Goal: Check status: Check status

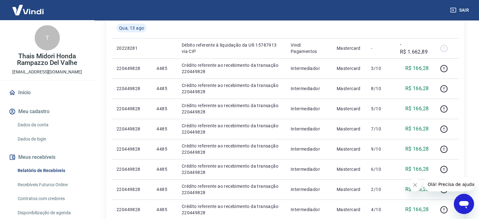
scroll to position [252, 0]
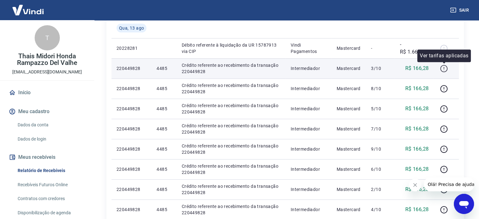
click at [442, 68] on icon "button" at bounding box center [444, 69] width 8 height 8
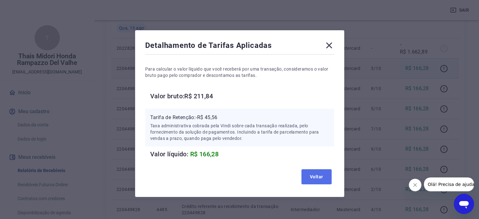
click at [320, 177] on button "Voltar" at bounding box center [316, 176] width 30 height 15
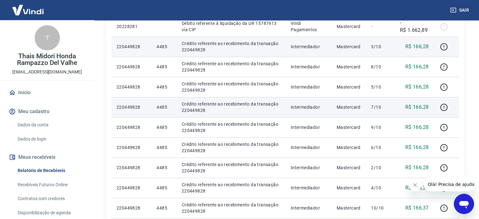
scroll to position [315, 0]
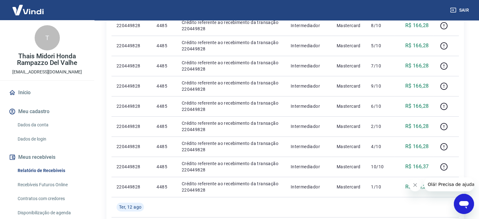
click at [45, 184] on link "Recebíveis Futuros Online" at bounding box center [50, 184] width 71 height 13
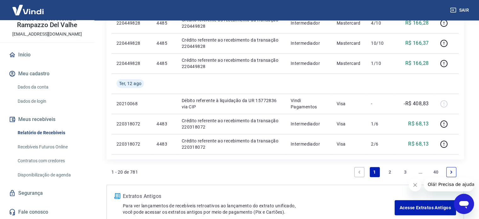
scroll to position [441, 0]
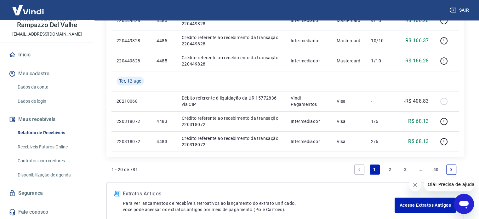
click at [390, 168] on link "2" at bounding box center [390, 169] width 10 height 10
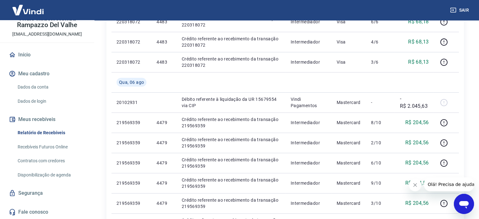
scroll to position [6, 0]
